Goal: Entertainment & Leisure: Consume media (video, audio)

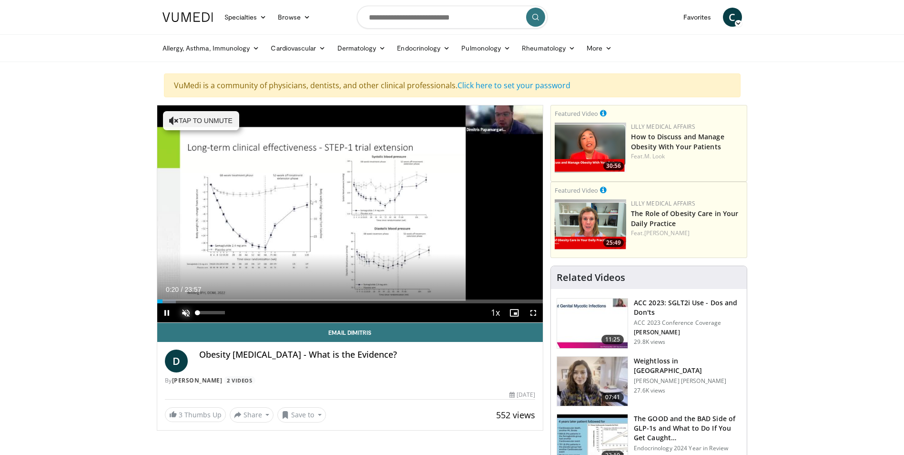
click at [187, 315] on span "Video Player" at bounding box center [185, 312] width 19 height 19
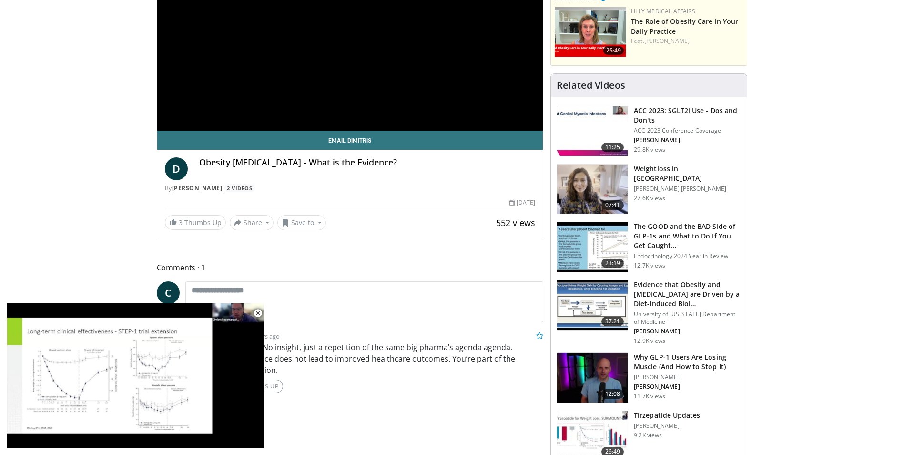
scroll to position [238, 0]
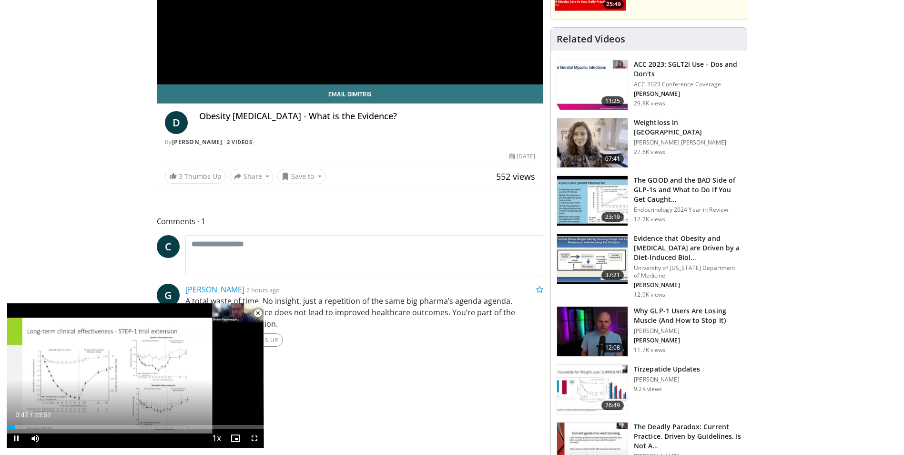
click at [259, 312] on span "Video Player" at bounding box center [257, 313] width 19 height 19
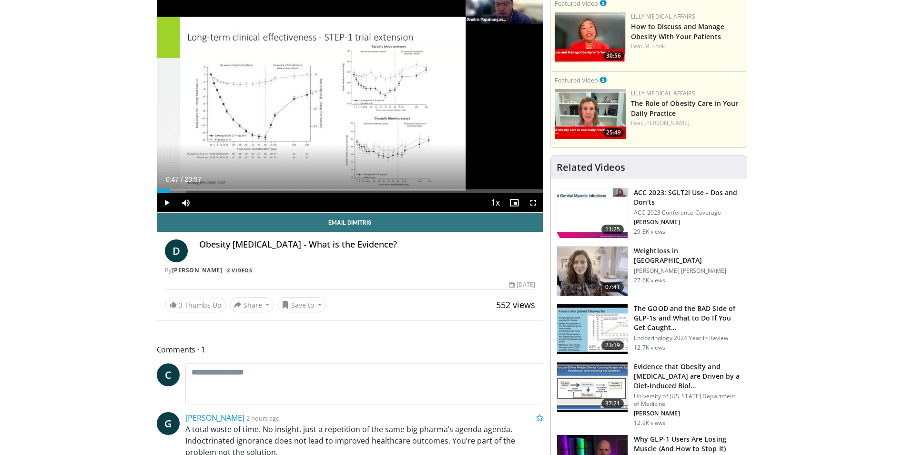
scroll to position [0, 0]
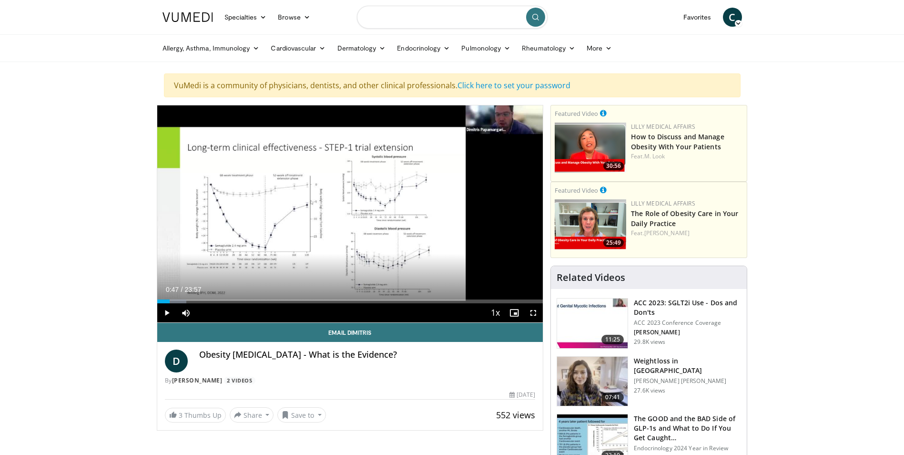
click at [499, 18] on input "Search topics, interventions" at bounding box center [452, 17] width 191 height 23
type input "**********"
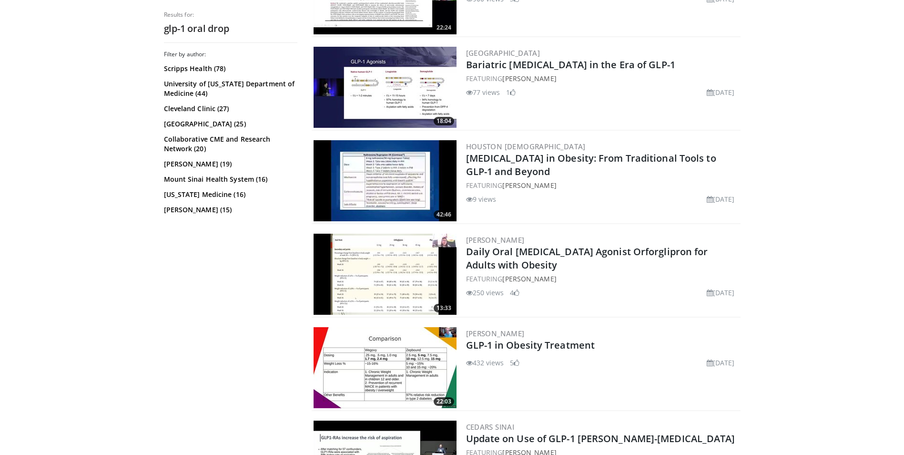
scroll to position [990, 0]
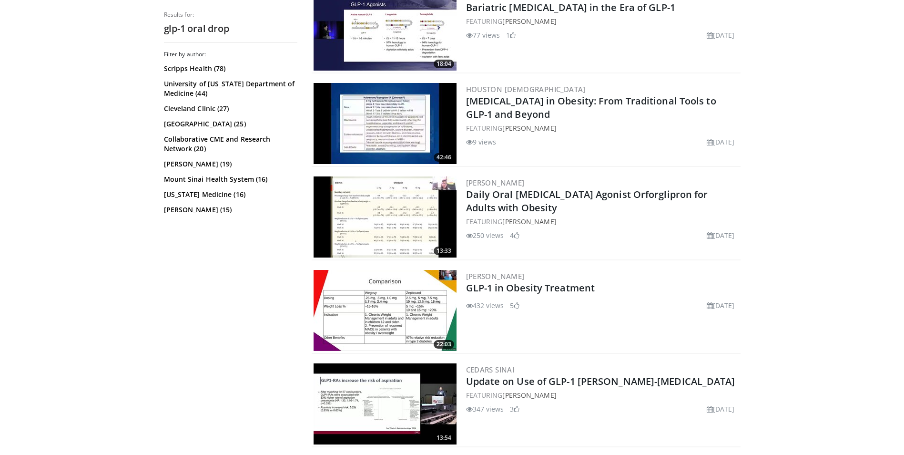
click at [390, 214] on img at bounding box center [385, 216] width 143 height 81
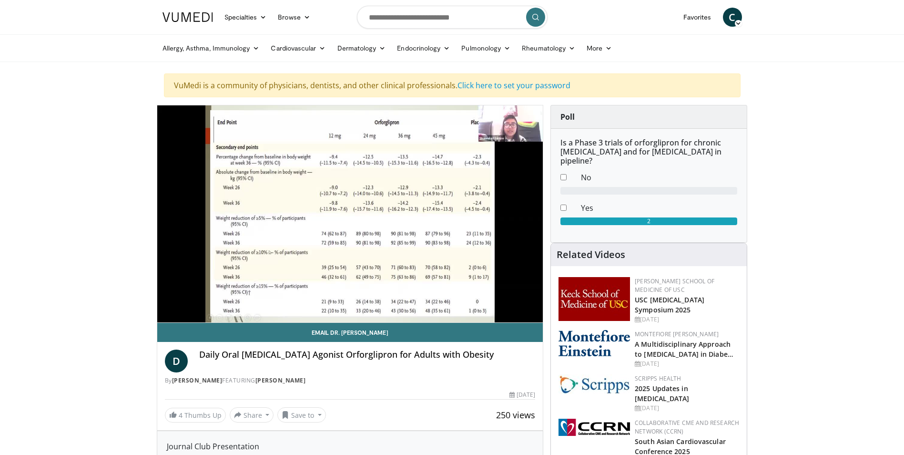
drag, startPoint x: 226, startPoint y: 313, endPoint x: 213, endPoint y: 312, distance: 12.9
click at [213, 330] on div "Volume Level" at bounding box center [205, 331] width 15 height 3
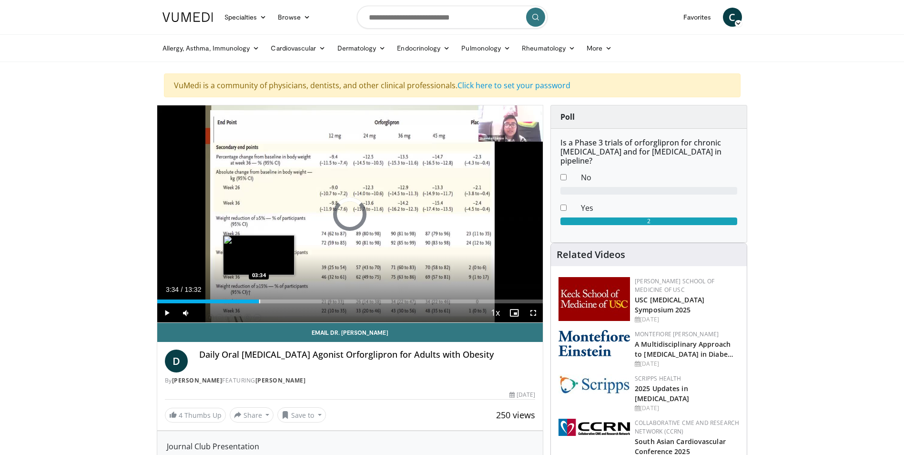
click at [259, 300] on div "Progress Bar" at bounding box center [259, 301] width 1 height 4
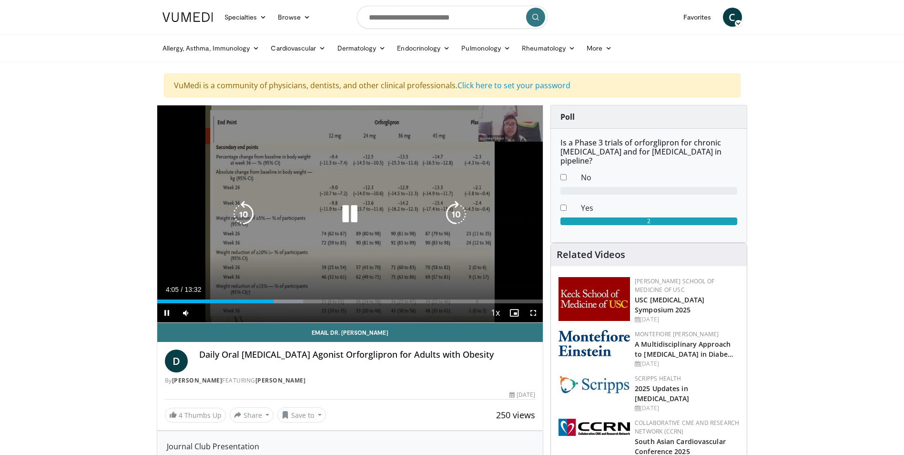
click at [352, 217] on icon "Video Player" at bounding box center [349, 214] width 27 height 27
